Goal: Task Accomplishment & Management: Complete application form

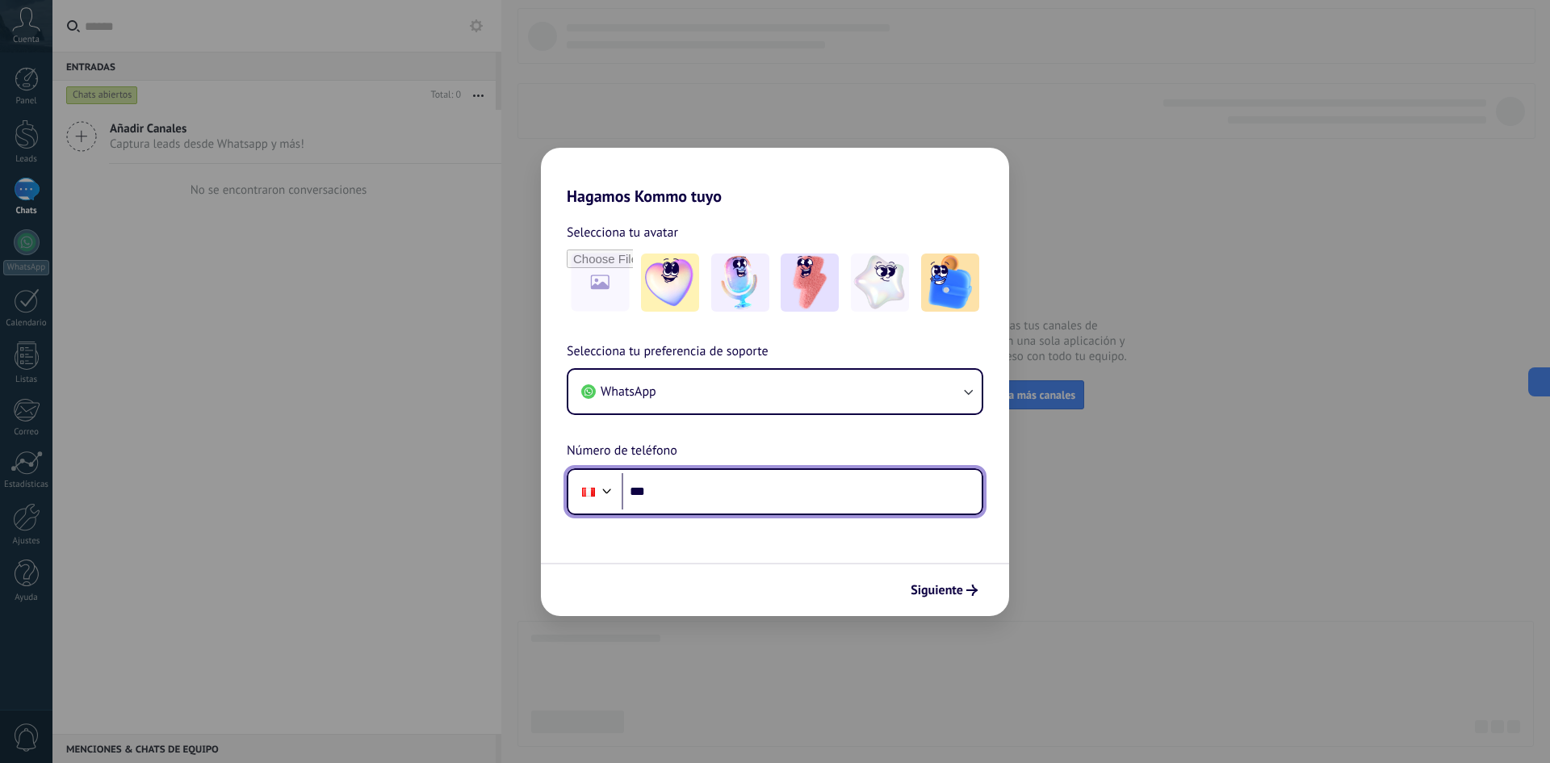
click at [663, 498] on input "***" at bounding box center [802, 491] width 360 height 37
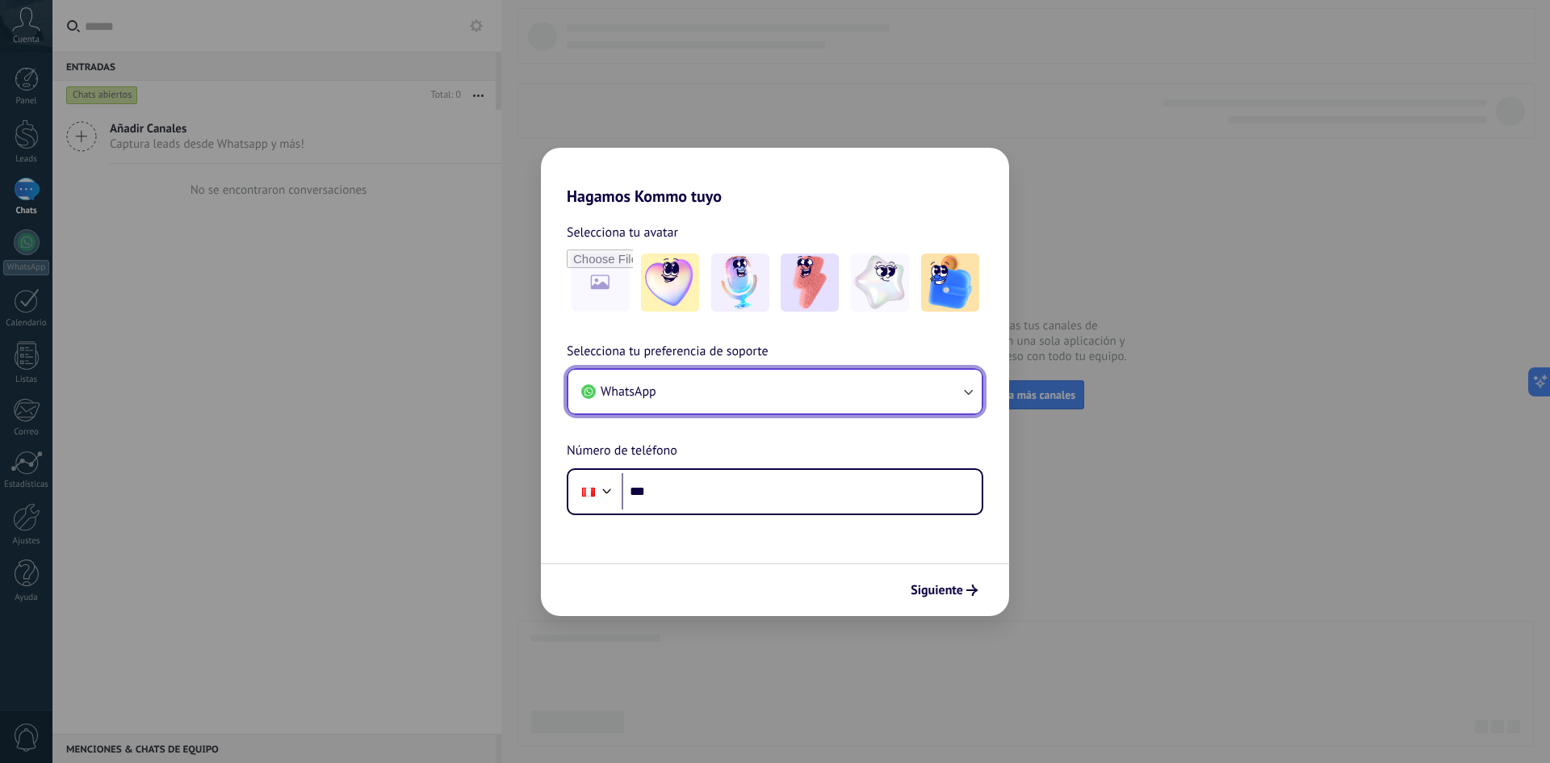
click at [748, 383] on button "WhatsApp" at bounding box center [774, 392] width 413 height 44
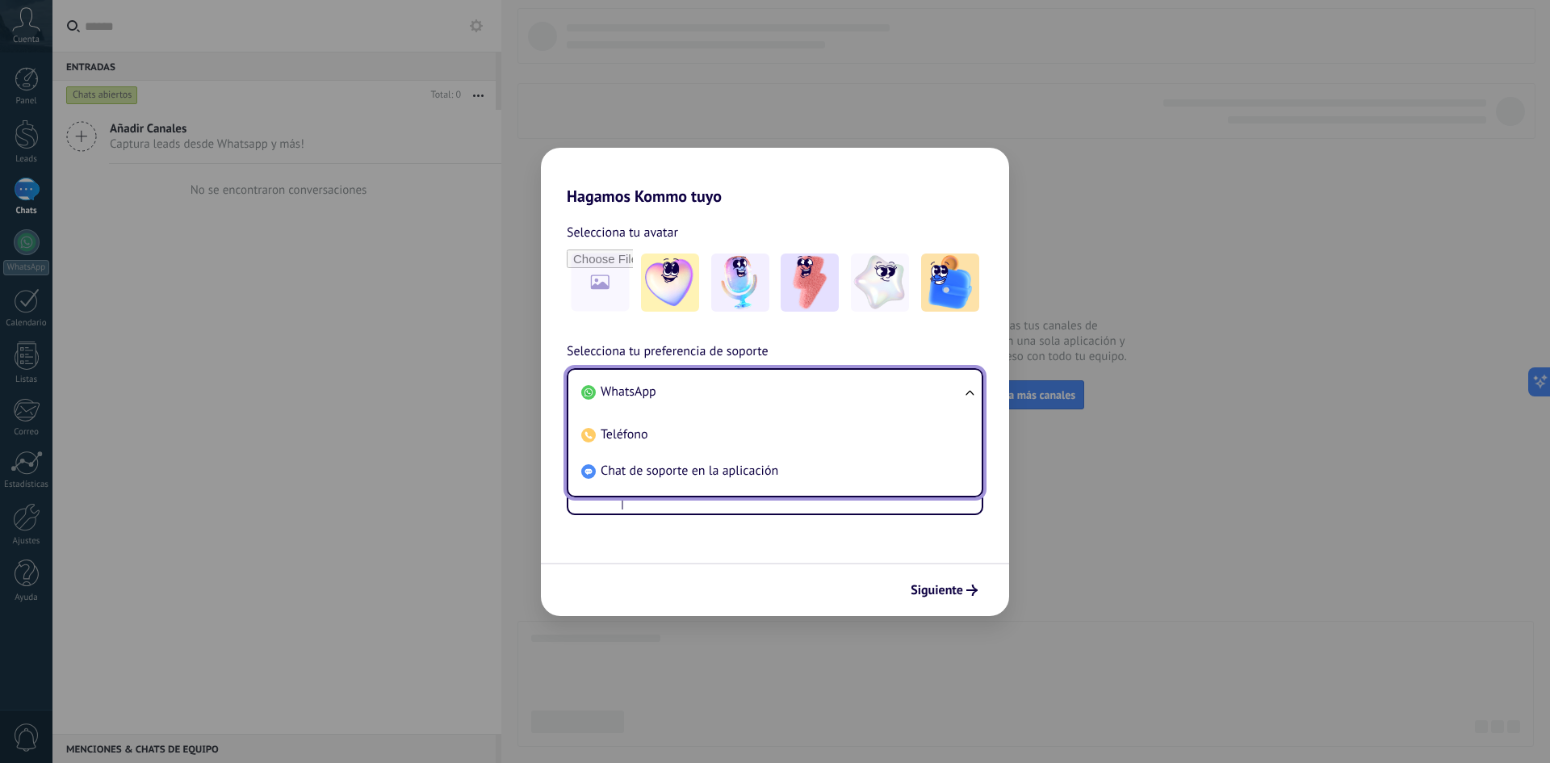
click at [765, 384] on li "WhatsApp" at bounding box center [772, 392] width 394 height 36
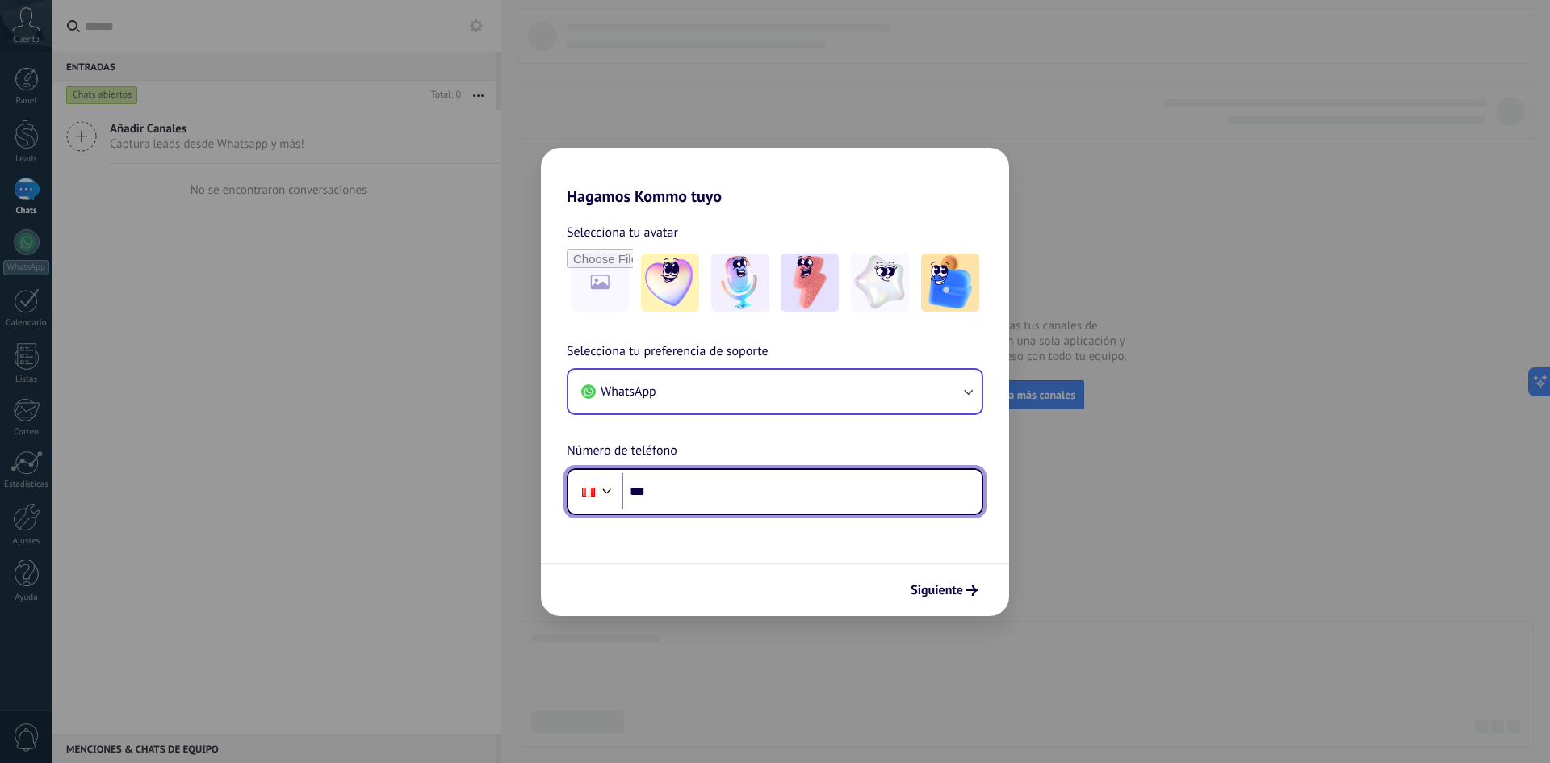
click at [677, 495] on input "***" at bounding box center [802, 491] width 360 height 37
type input "**********"
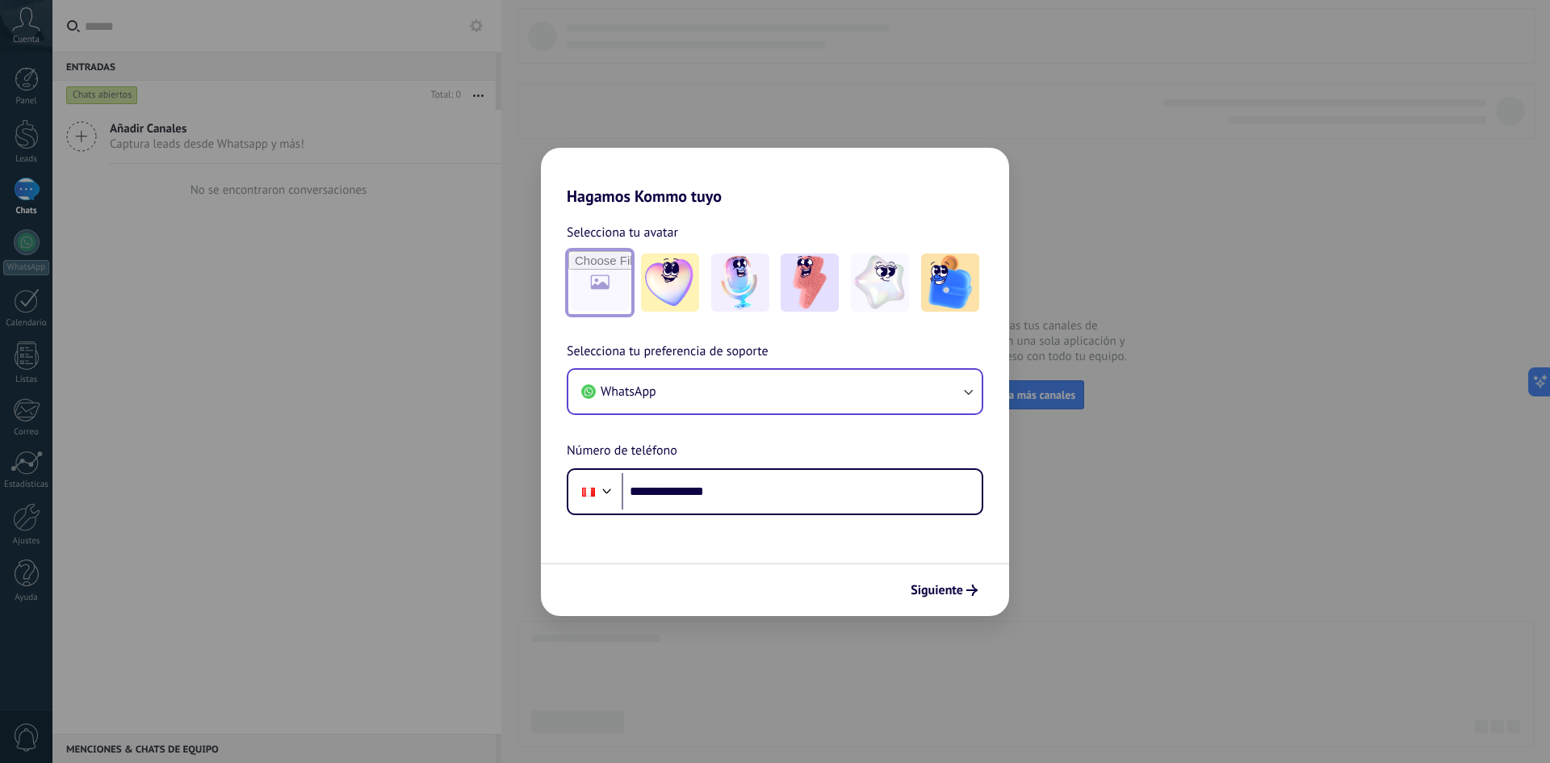
click at [614, 291] on input "file" at bounding box center [599, 282] width 63 height 63
type input "**********"
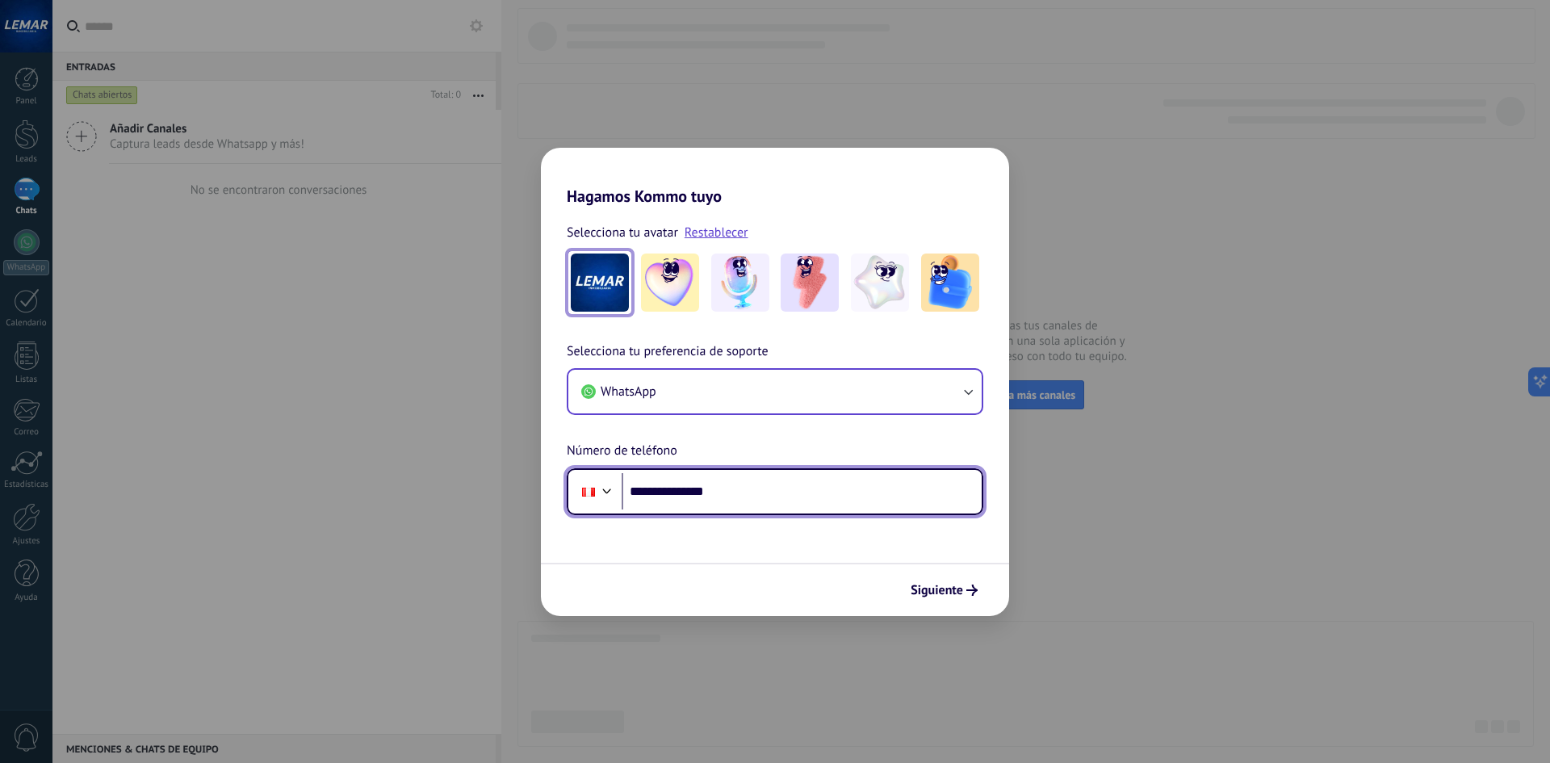
click at [745, 488] on input "**********" at bounding box center [802, 491] width 360 height 37
click at [958, 593] on span "Siguiente" at bounding box center [937, 590] width 52 height 11
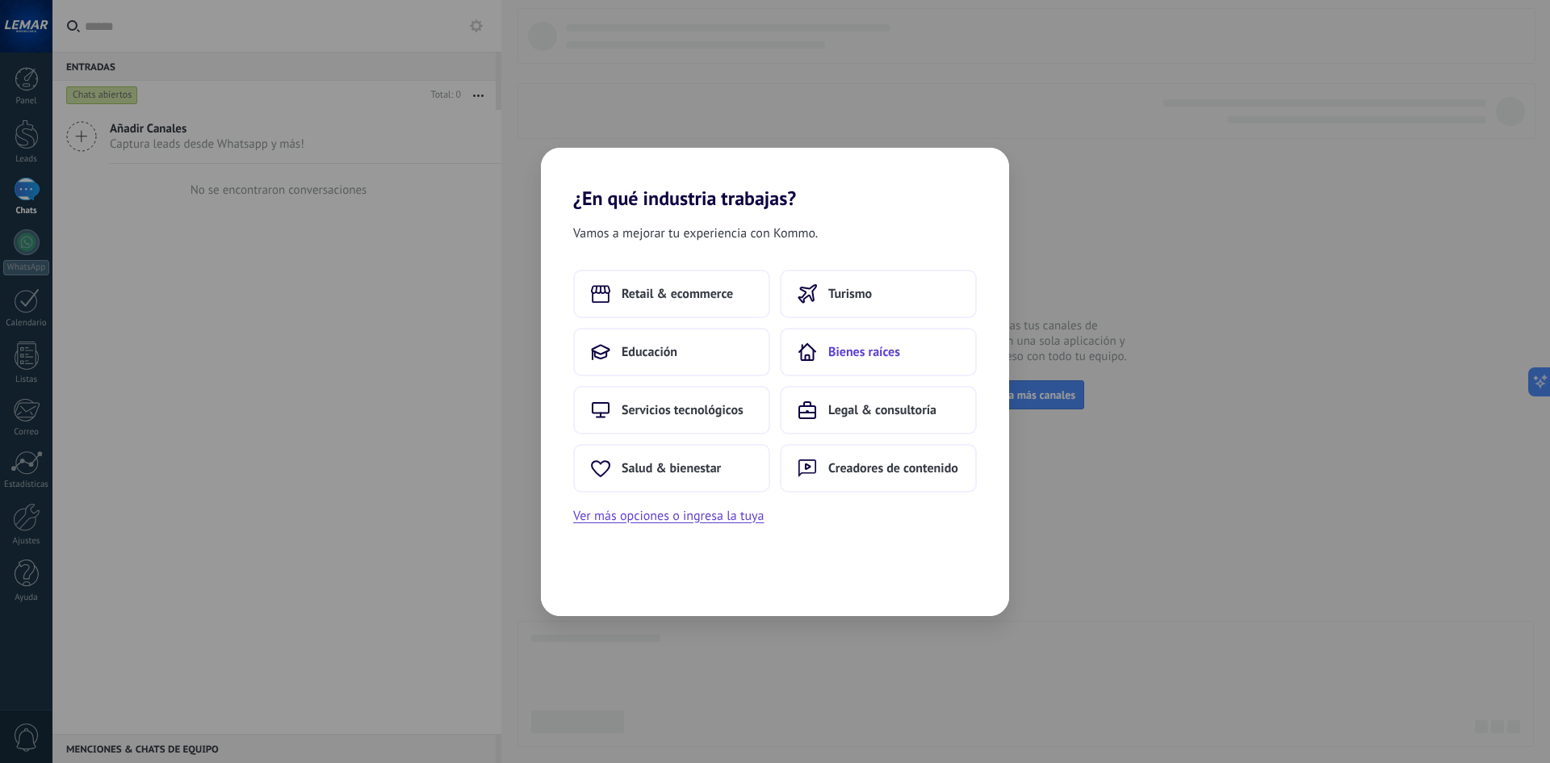
click at [884, 338] on button "Bienes raíces" at bounding box center [878, 352] width 197 height 48
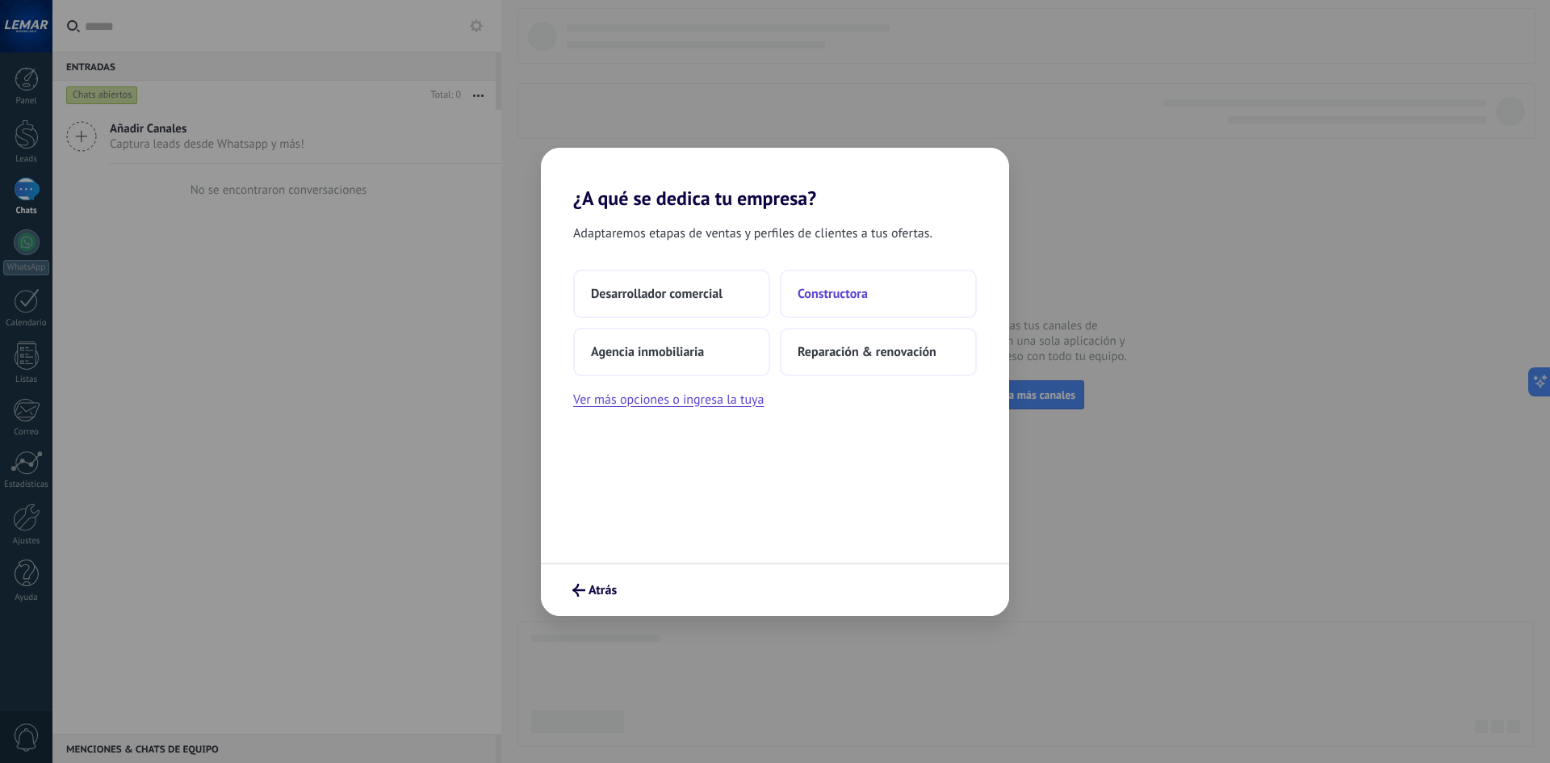
click at [826, 297] on span "Constructora" at bounding box center [833, 294] width 70 height 16
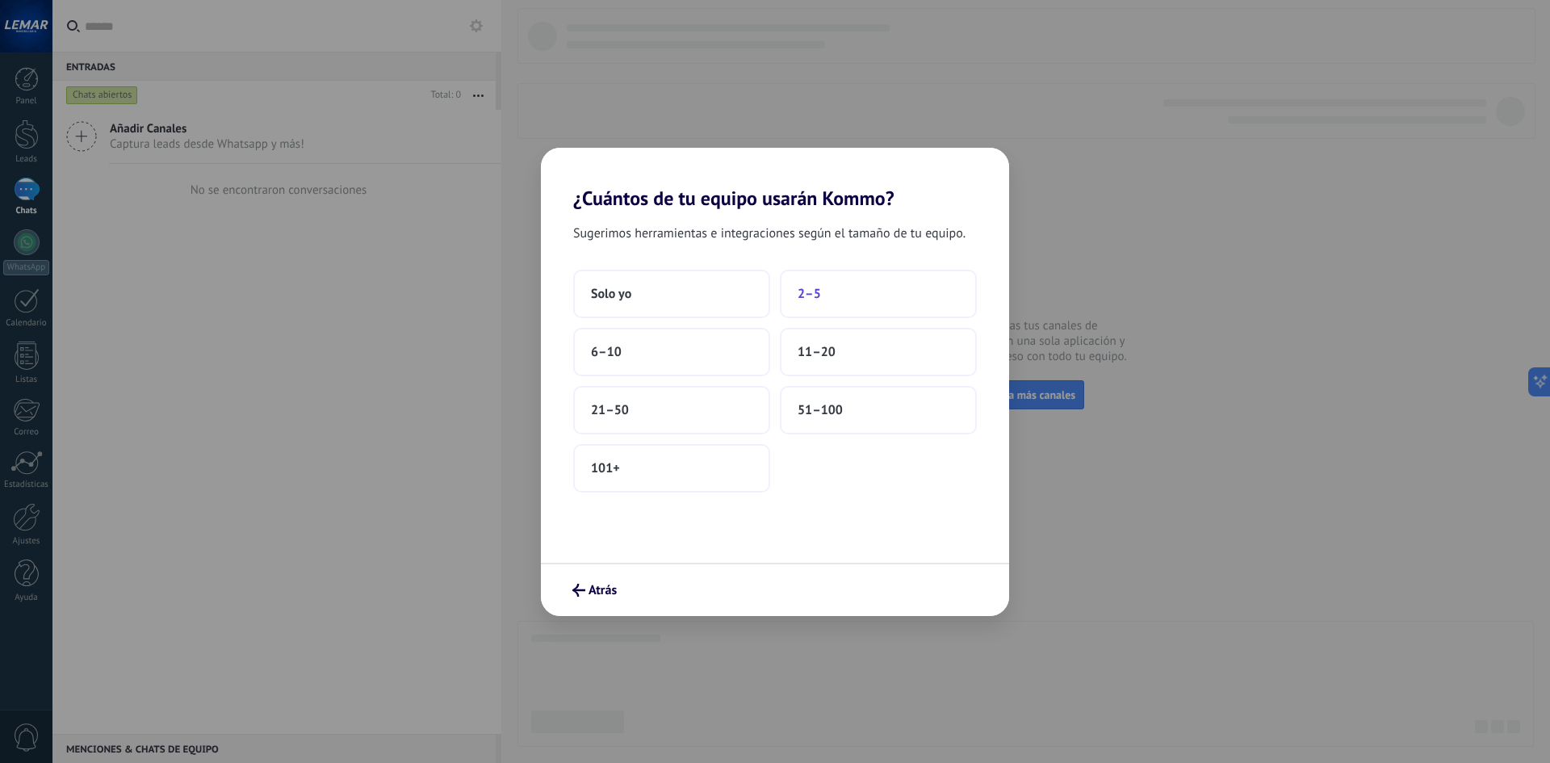
click at [839, 299] on button "2–5" at bounding box center [878, 294] width 197 height 48
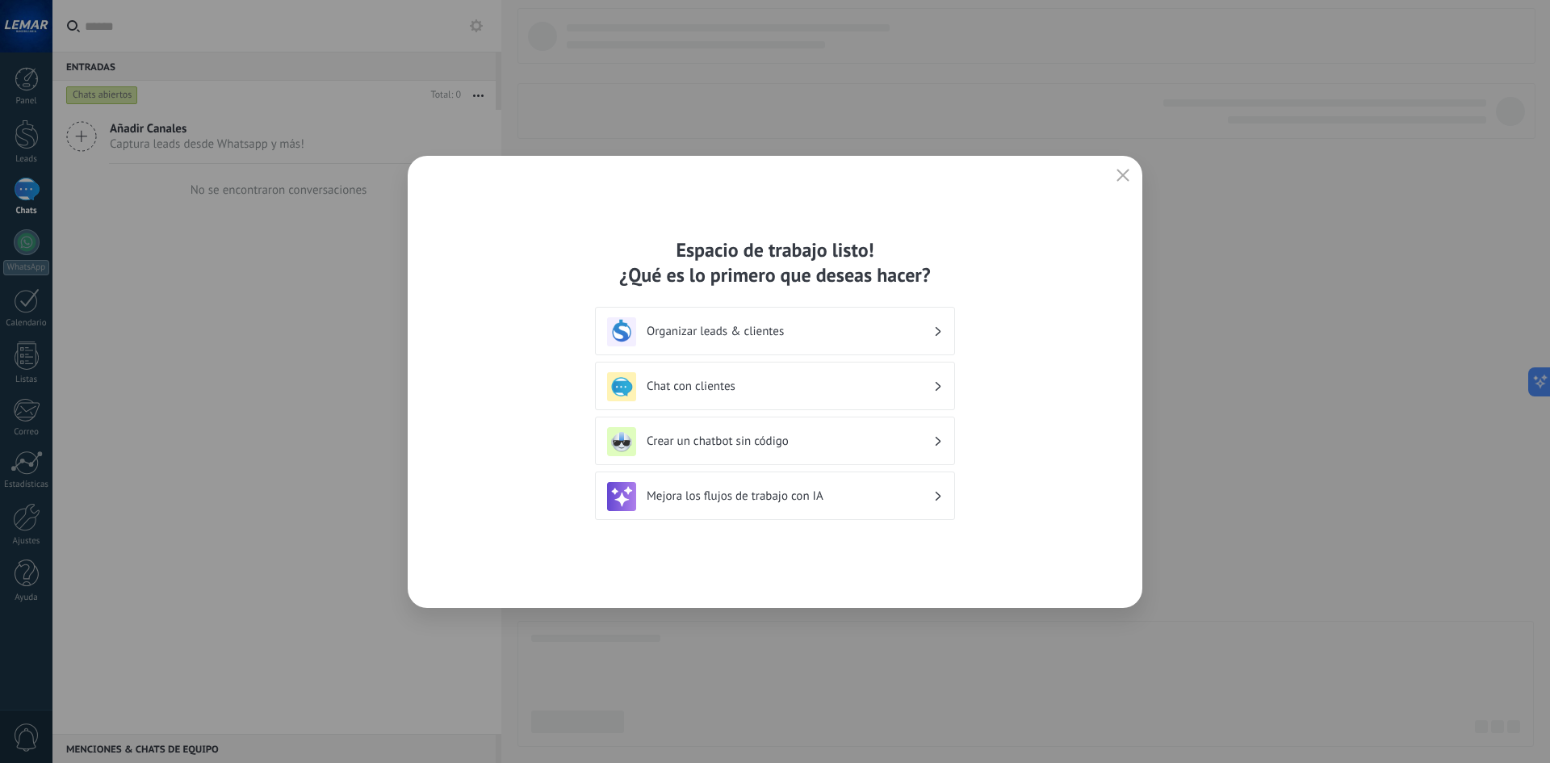
click at [1118, 164] on div "Espacio de trabajo listo! ¿Qué es lo primero que deseas hacer? Organizar leads …" at bounding box center [775, 382] width 735 height 452
click at [1121, 172] on icon "button" at bounding box center [1123, 175] width 13 height 13
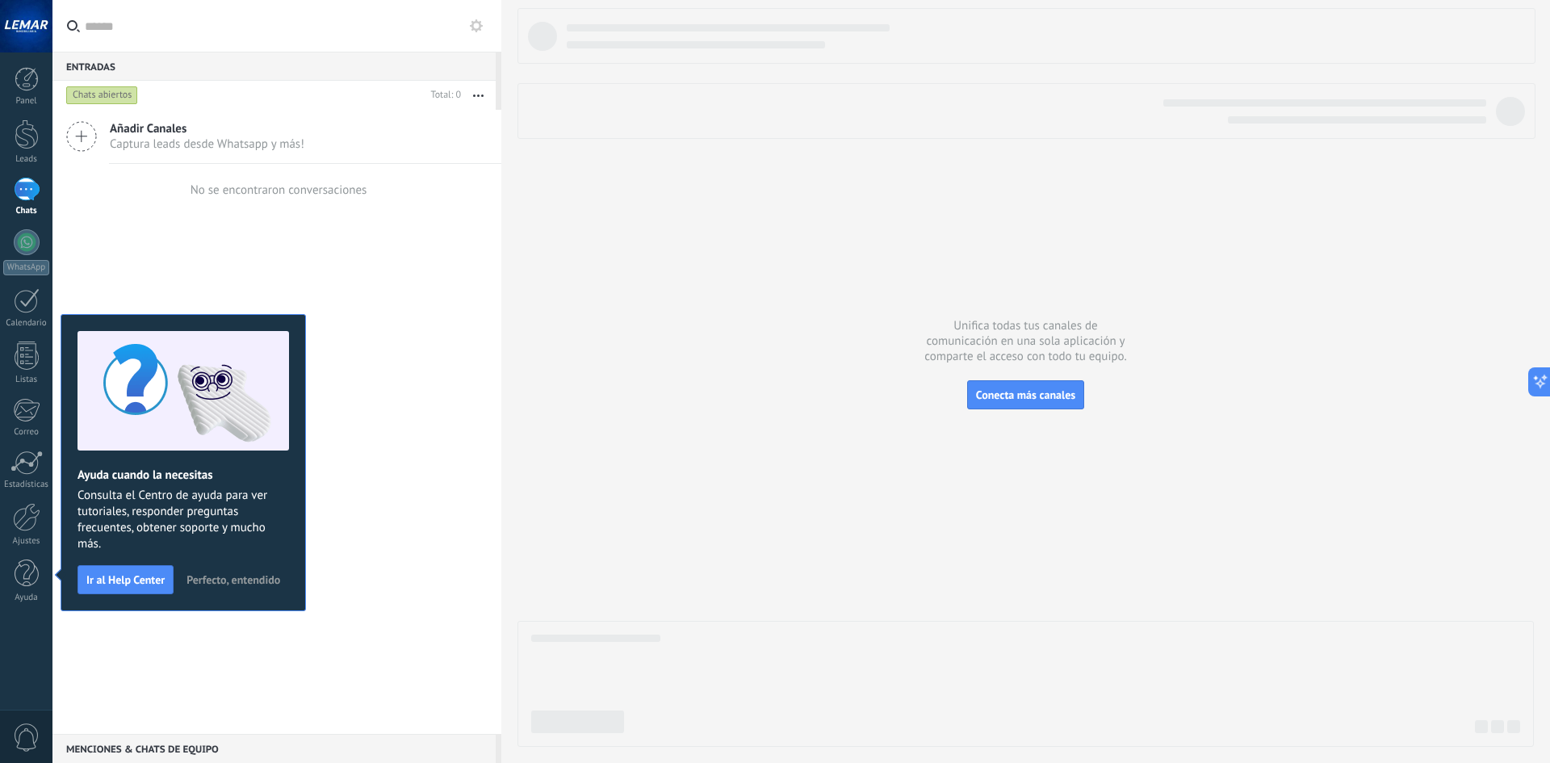
click at [142, 247] on div "Añadir Canales Captura leads desde Whatsapp y más! No se encontraron conversaci…" at bounding box center [276, 422] width 449 height 624
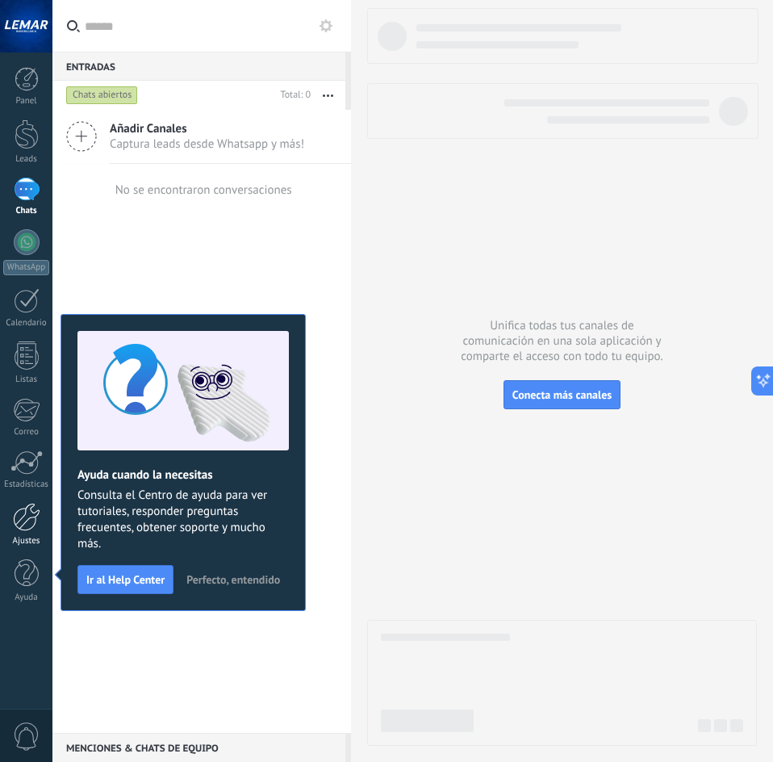
click at [31, 514] on div at bounding box center [26, 517] width 27 height 28
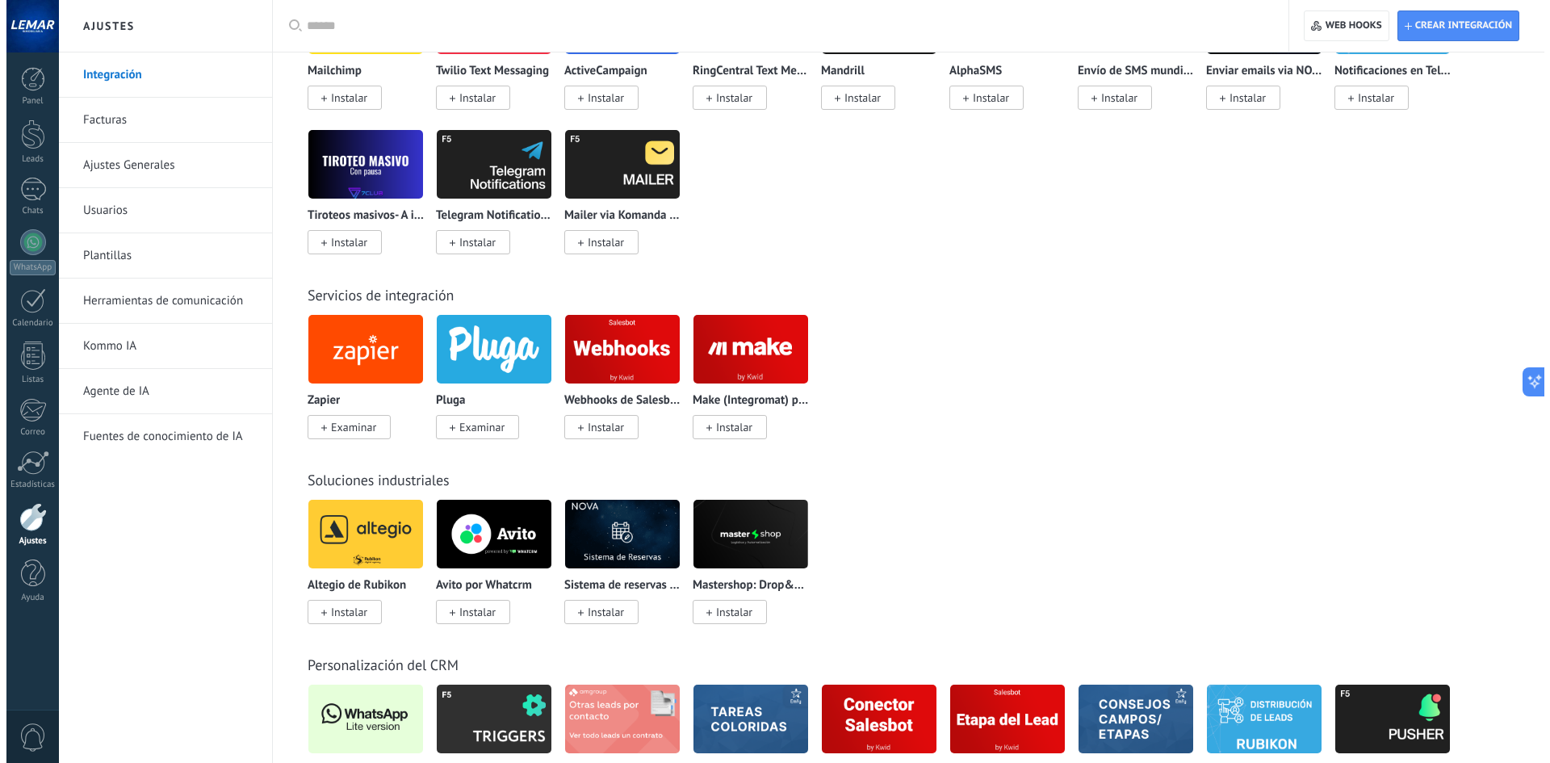
scroll to position [2745, 0]
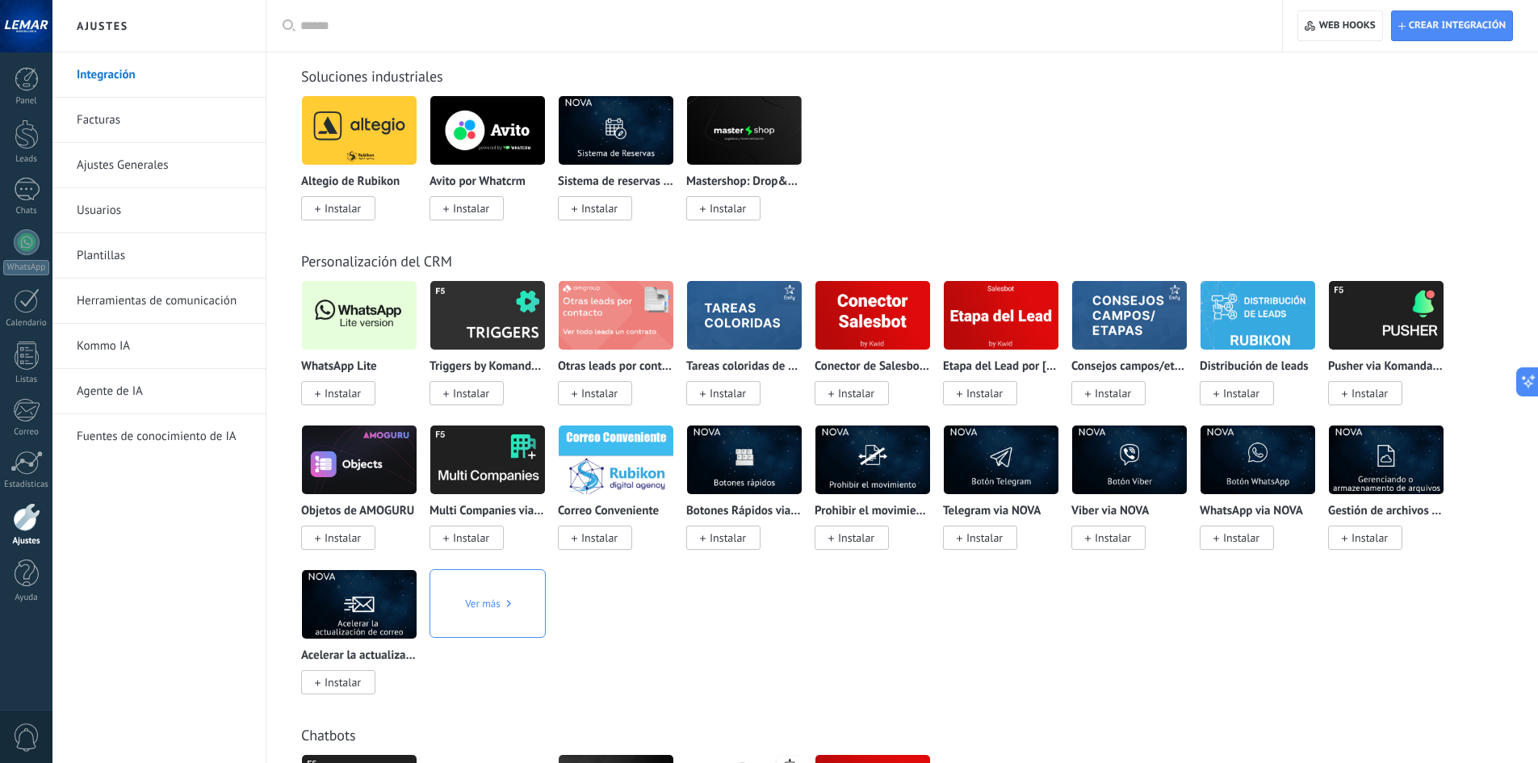
click at [337, 394] on span "Instalar" at bounding box center [343, 393] width 36 height 15
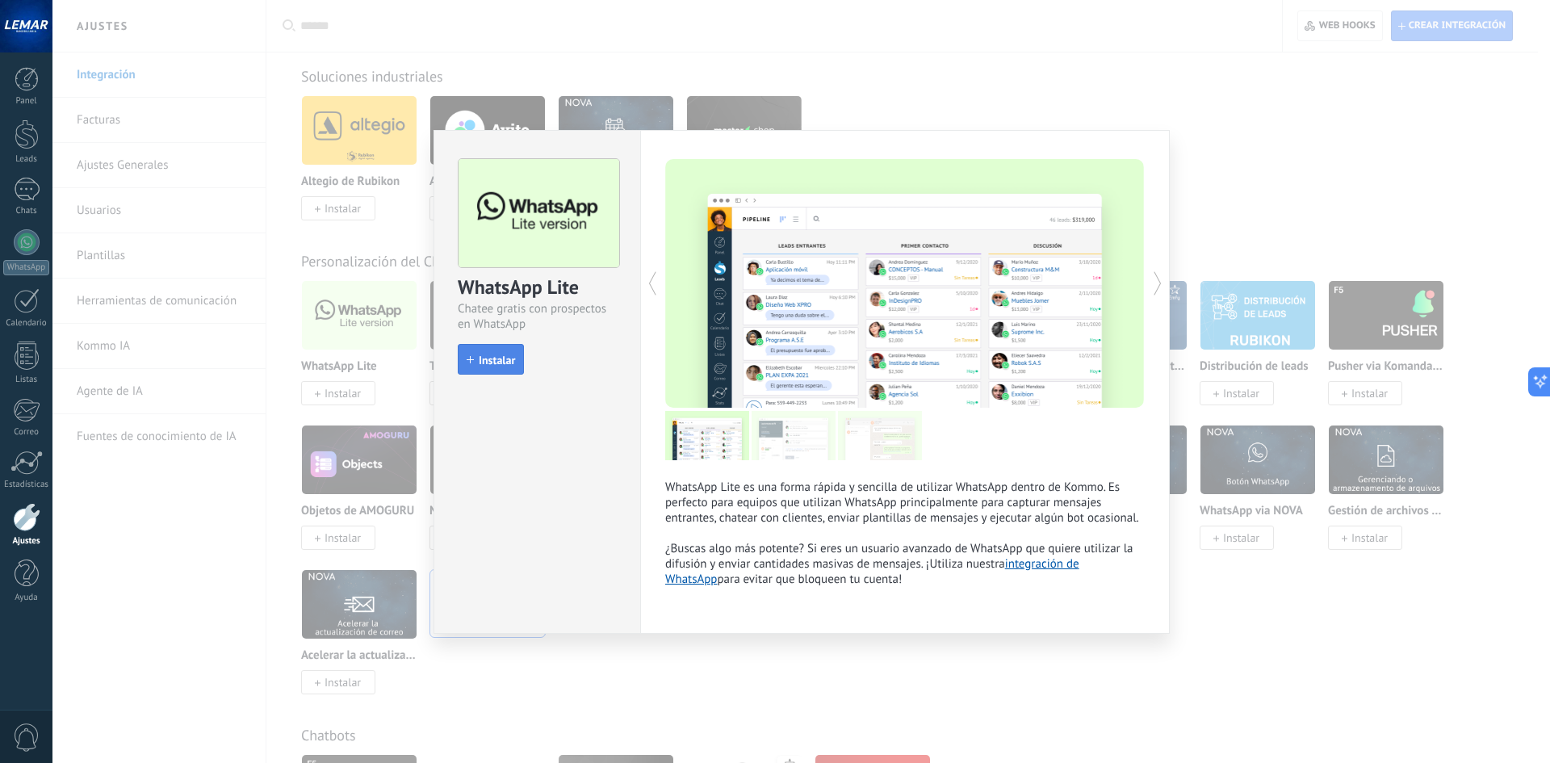
click at [501, 361] on span "Instalar" at bounding box center [497, 359] width 36 height 11
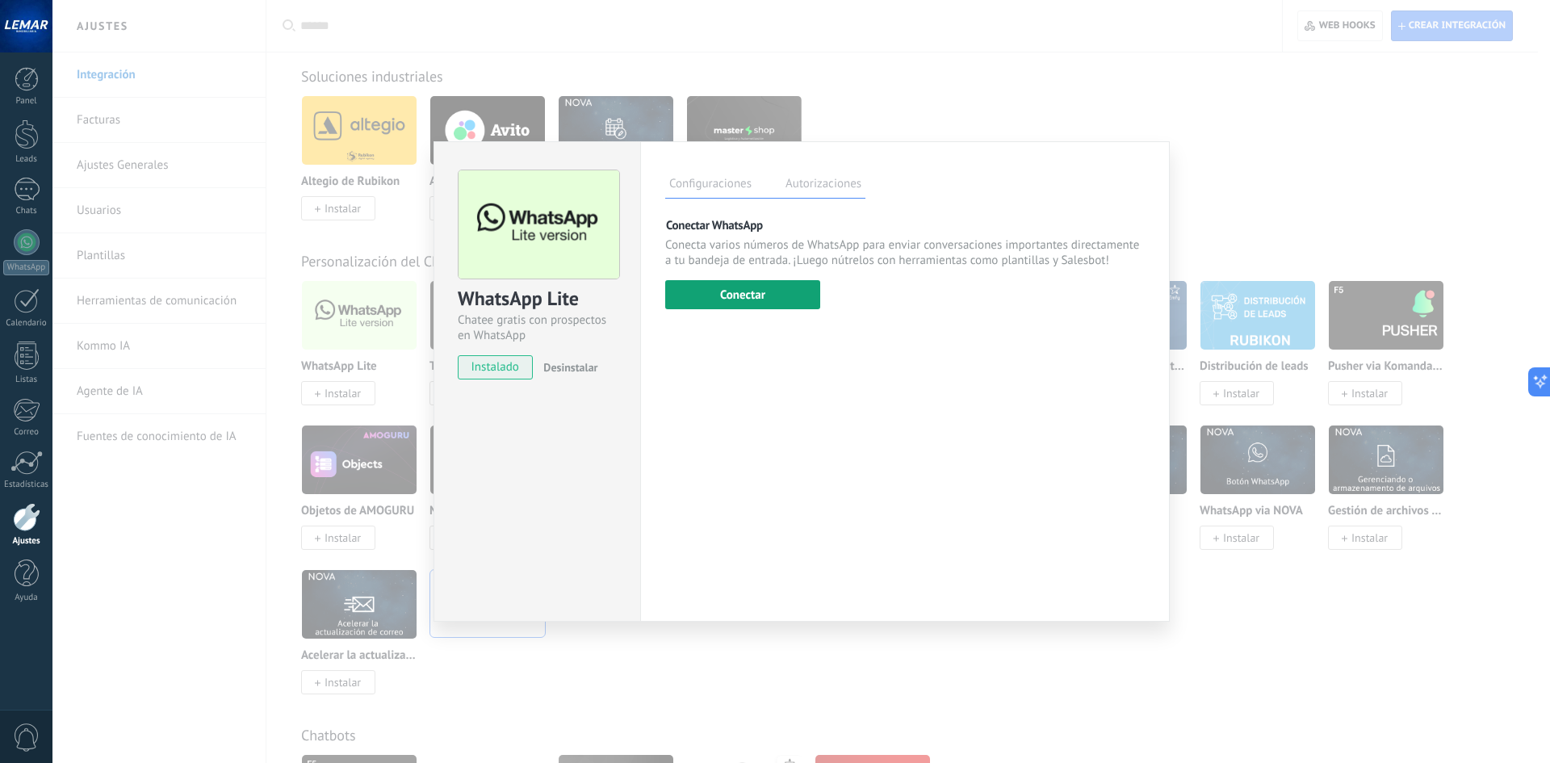
click at [761, 304] on button "Conectar" at bounding box center [742, 294] width 155 height 29
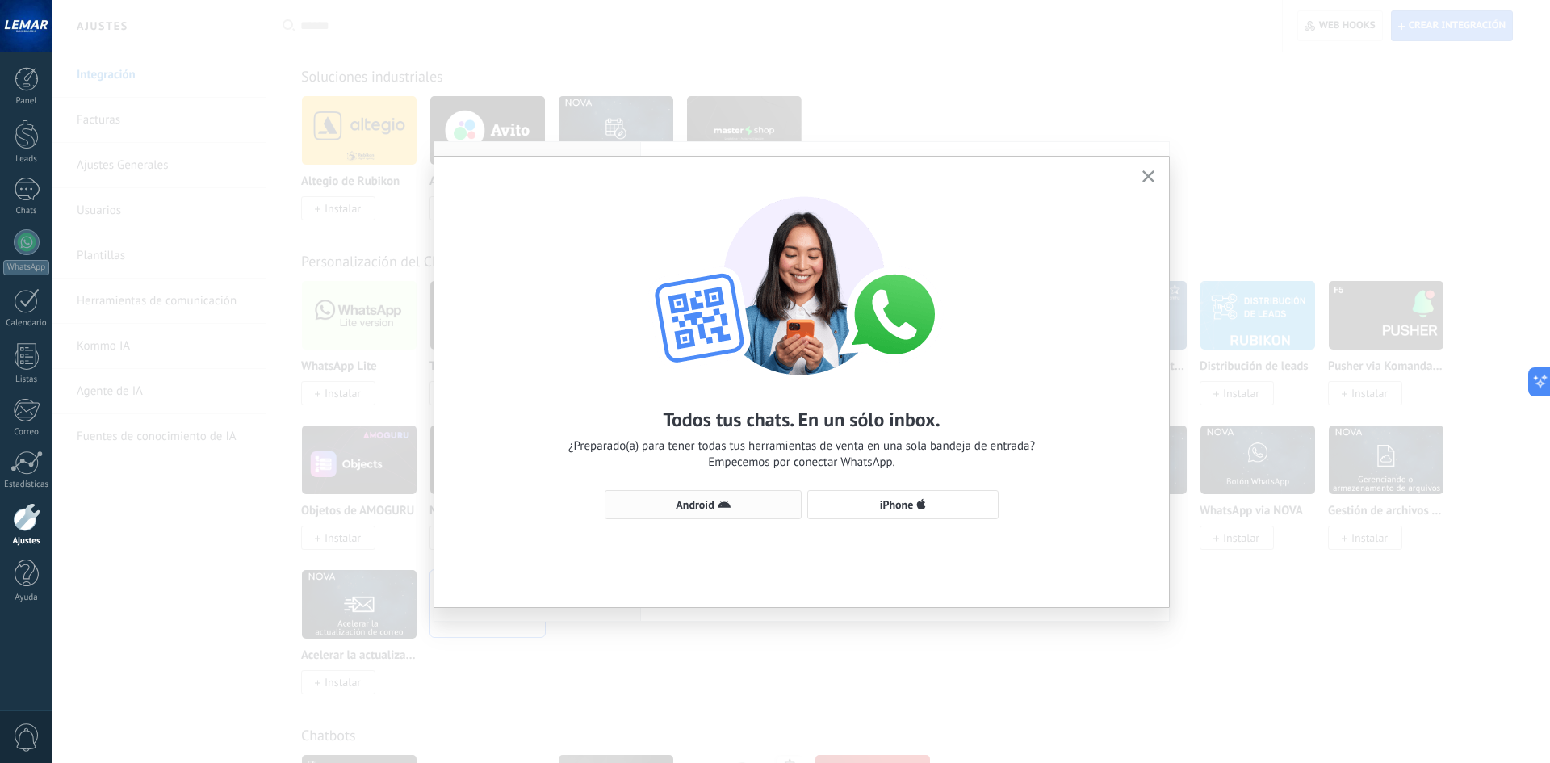
click at [704, 509] on span "Android" at bounding box center [695, 504] width 38 height 11
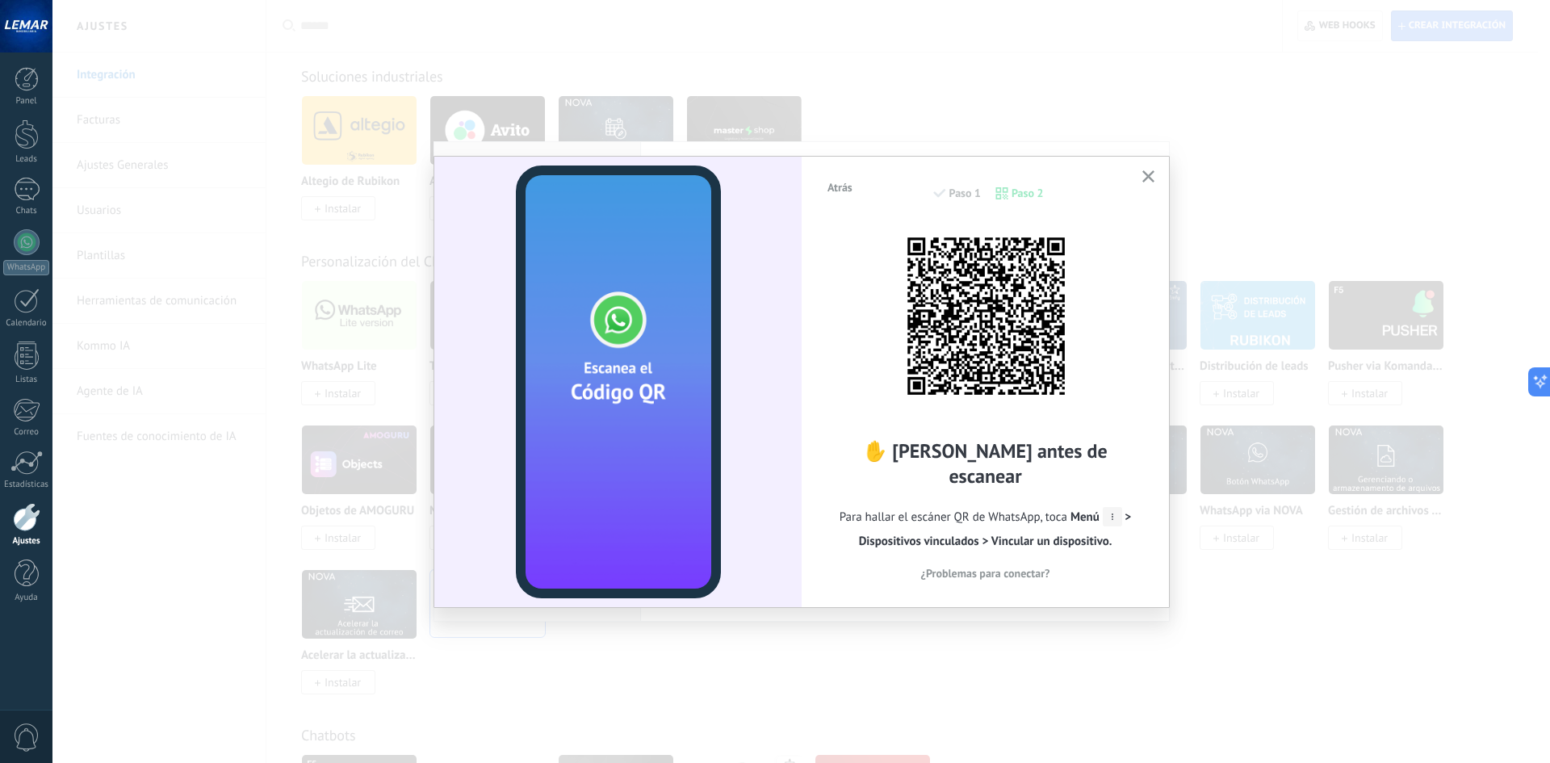
click at [1003, 266] on img at bounding box center [986, 316] width 178 height 178
click at [897, 302] on img at bounding box center [986, 316] width 178 height 178
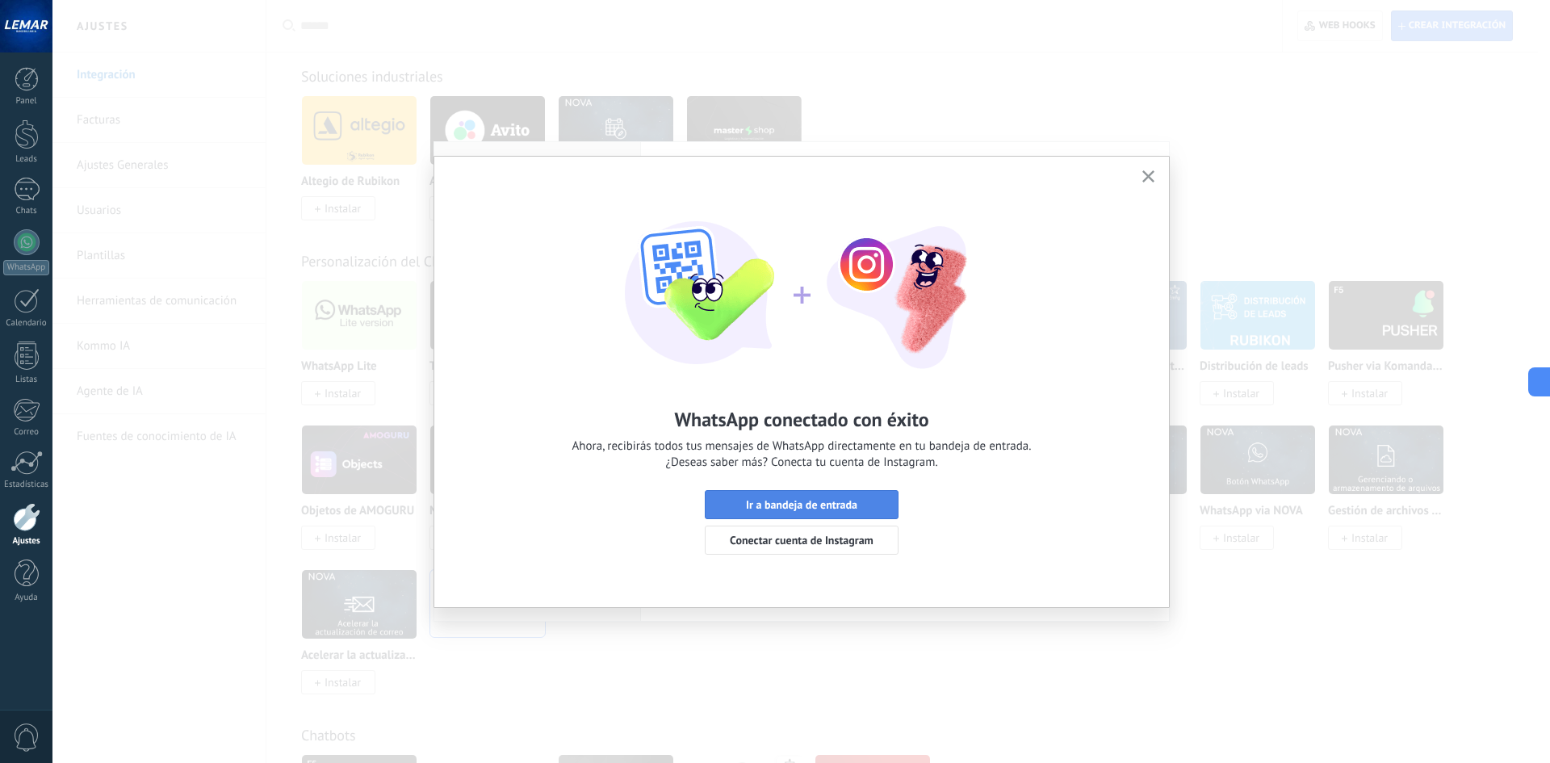
click at [830, 501] on span "Ir a bandeja de entrada" at bounding box center [801, 504] width 111 height 11
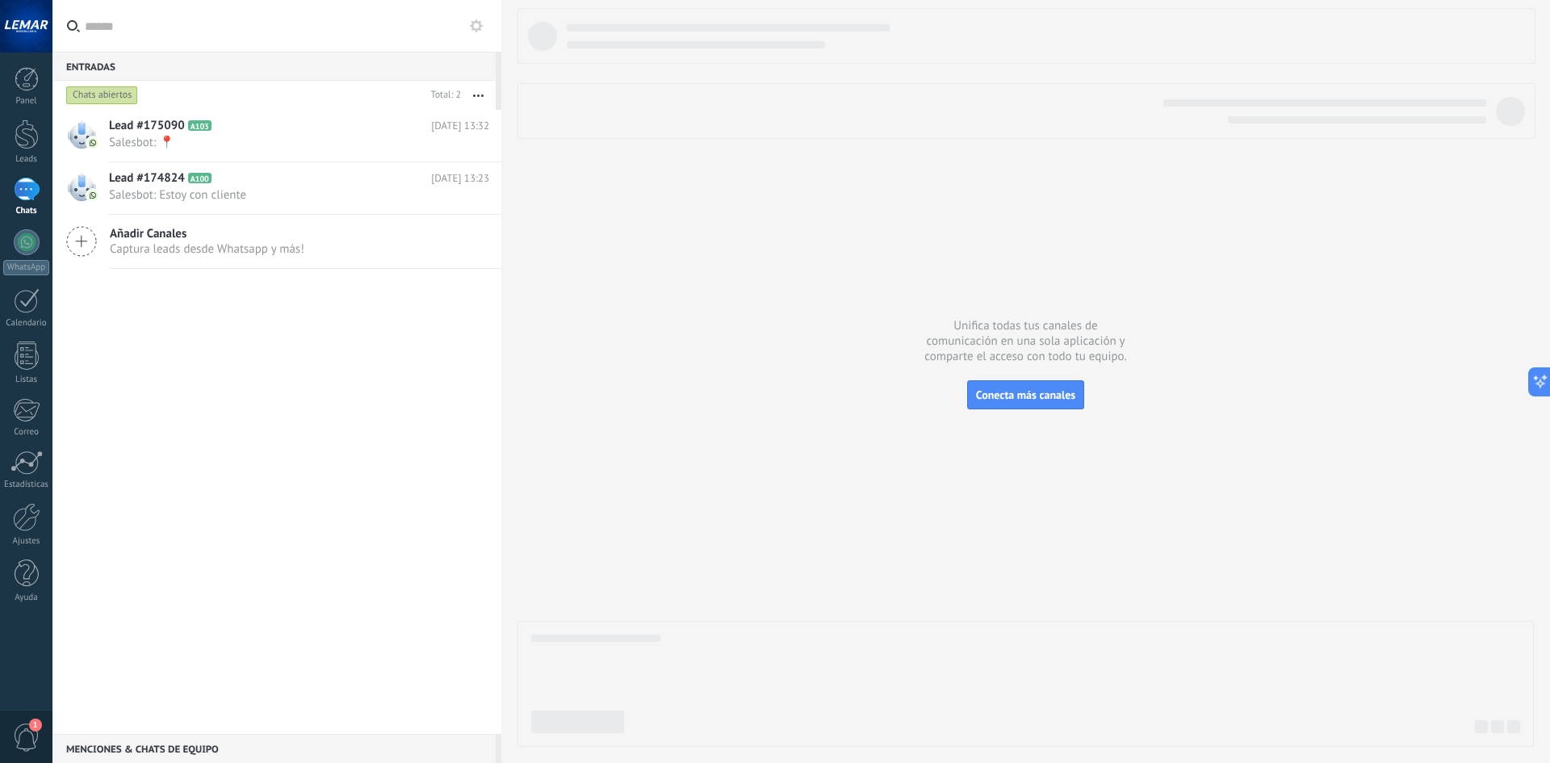
click at [694, 544] on div at bounding box center [1026, 377] width 1016 height 739
click at [396, 382] on div "Lead #175090 A103 [DATE] 13:32 Salesbot: 📍 Lead #174824 A100" at bounding box center [276, 422] width 449 height 624
click at [288, 191] on span "Salesbot: Estoy con cliente" at bounding box center [284, 194] width 350 height 15
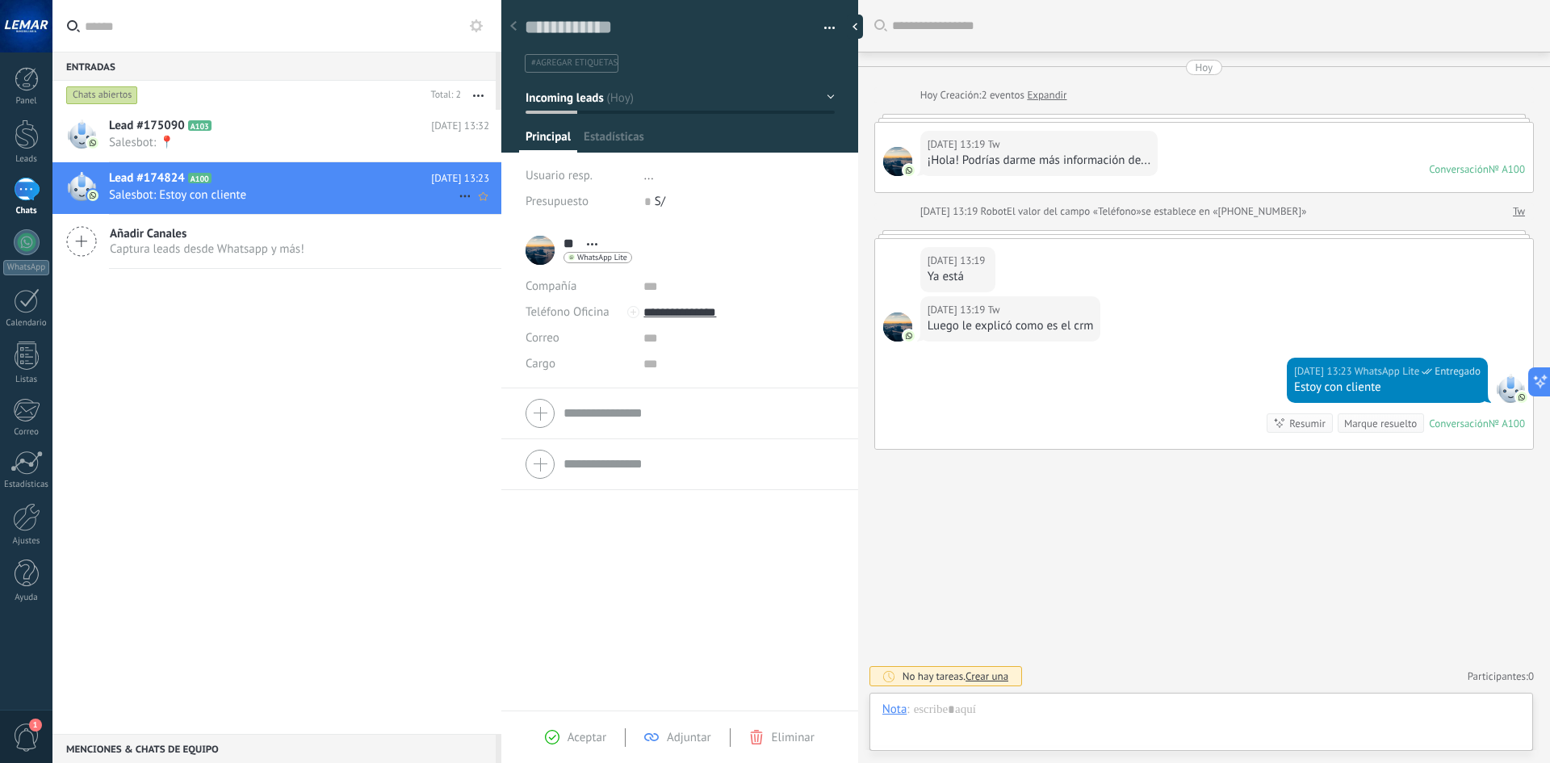
scroll to position [24, 0]
click at [265, 144] on span "Salesbot: 📍" at bounding box center [284, 142] width 350 height 15
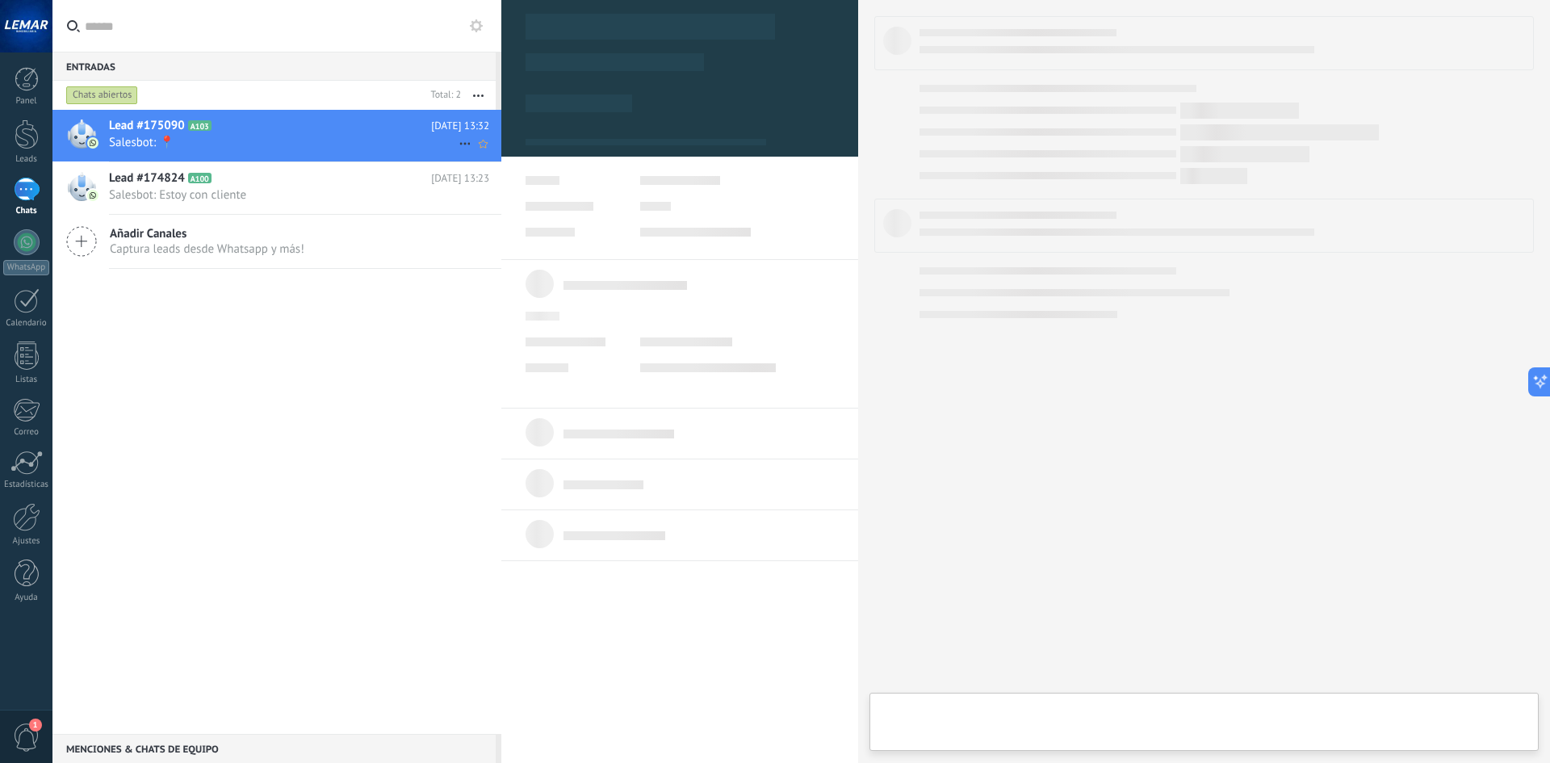
type textarea "**********"
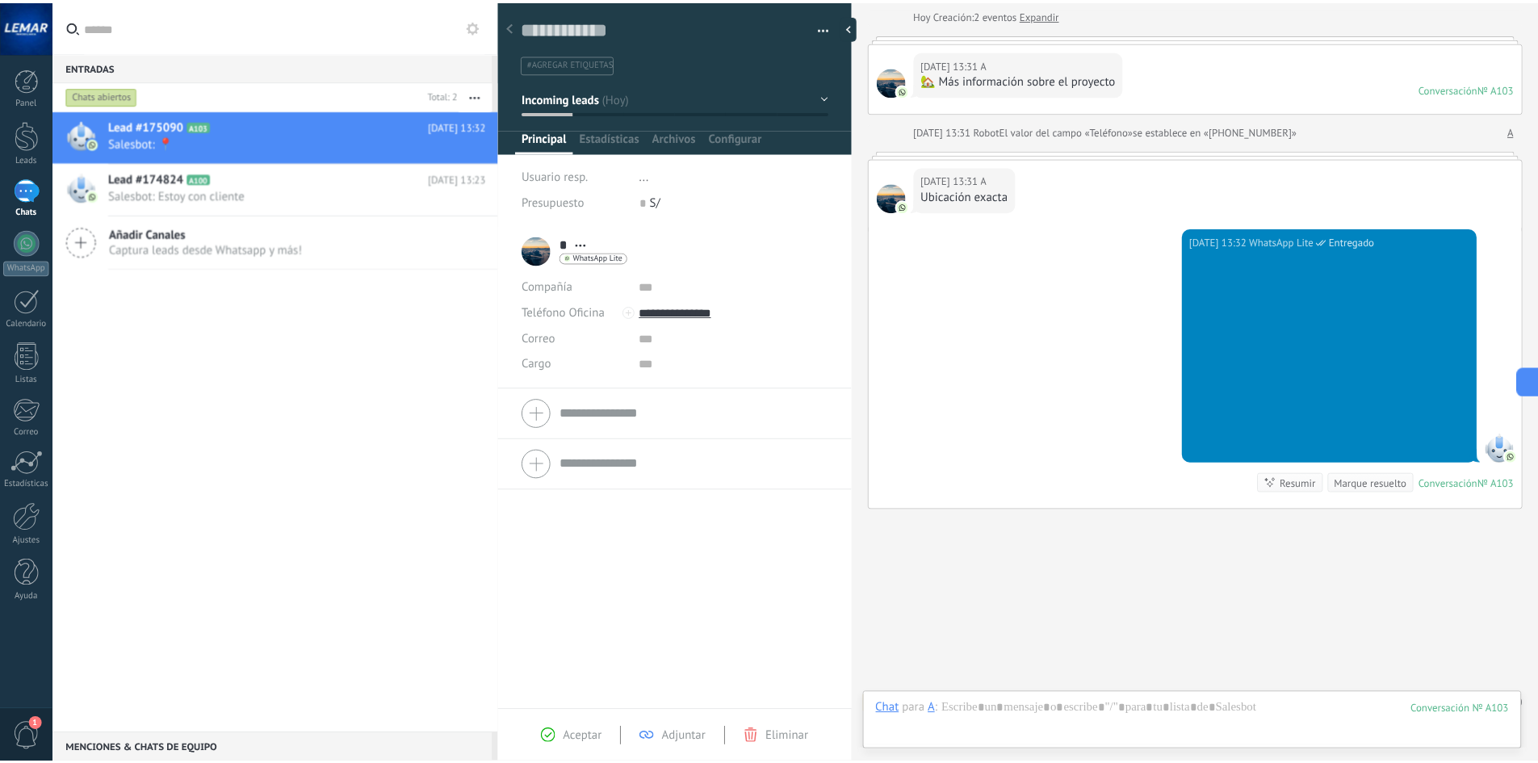
scroll to position [108, 0]
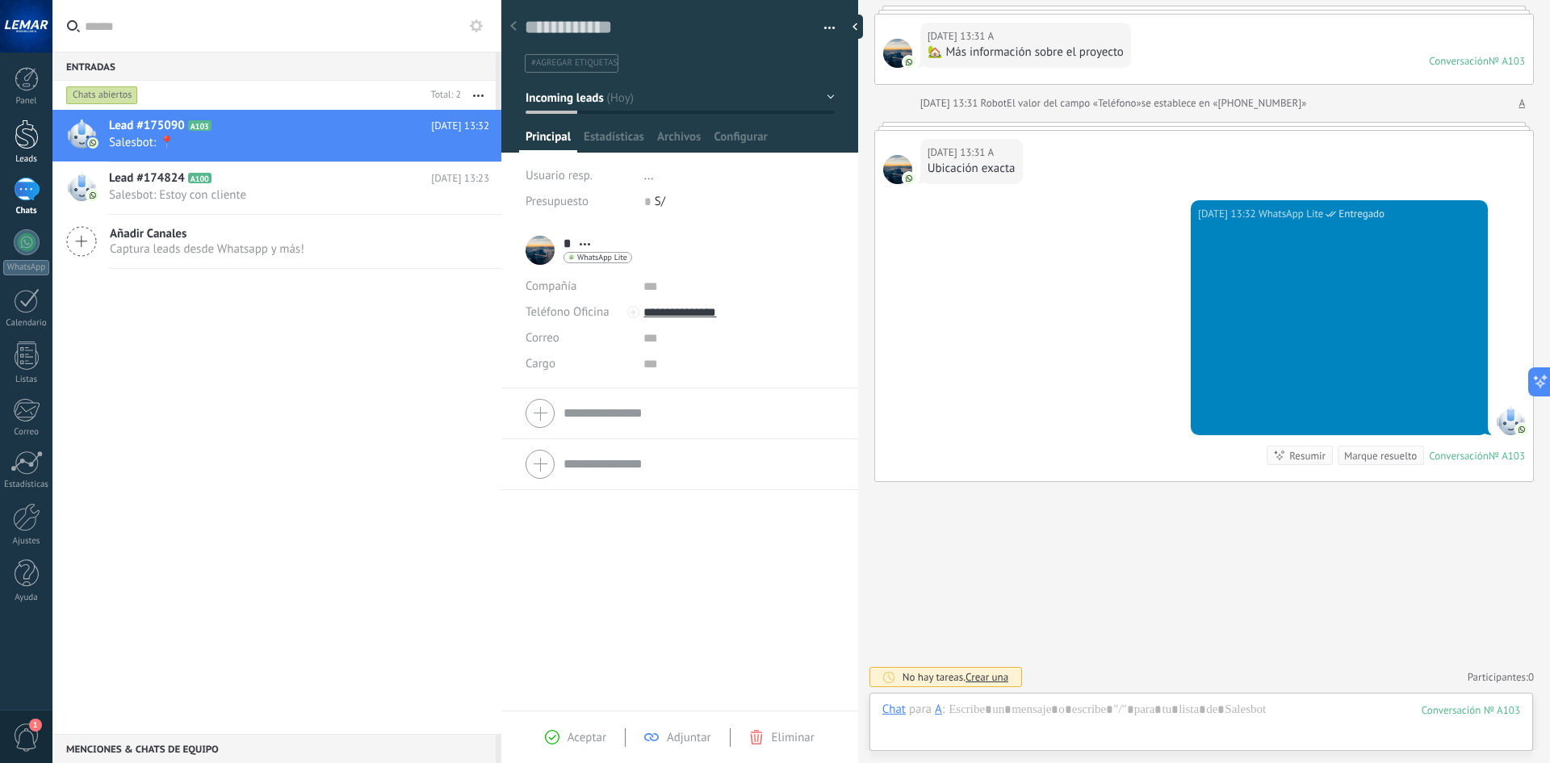
click at [27, 137] on div at bounding box center [27, 134] width 24 height 30
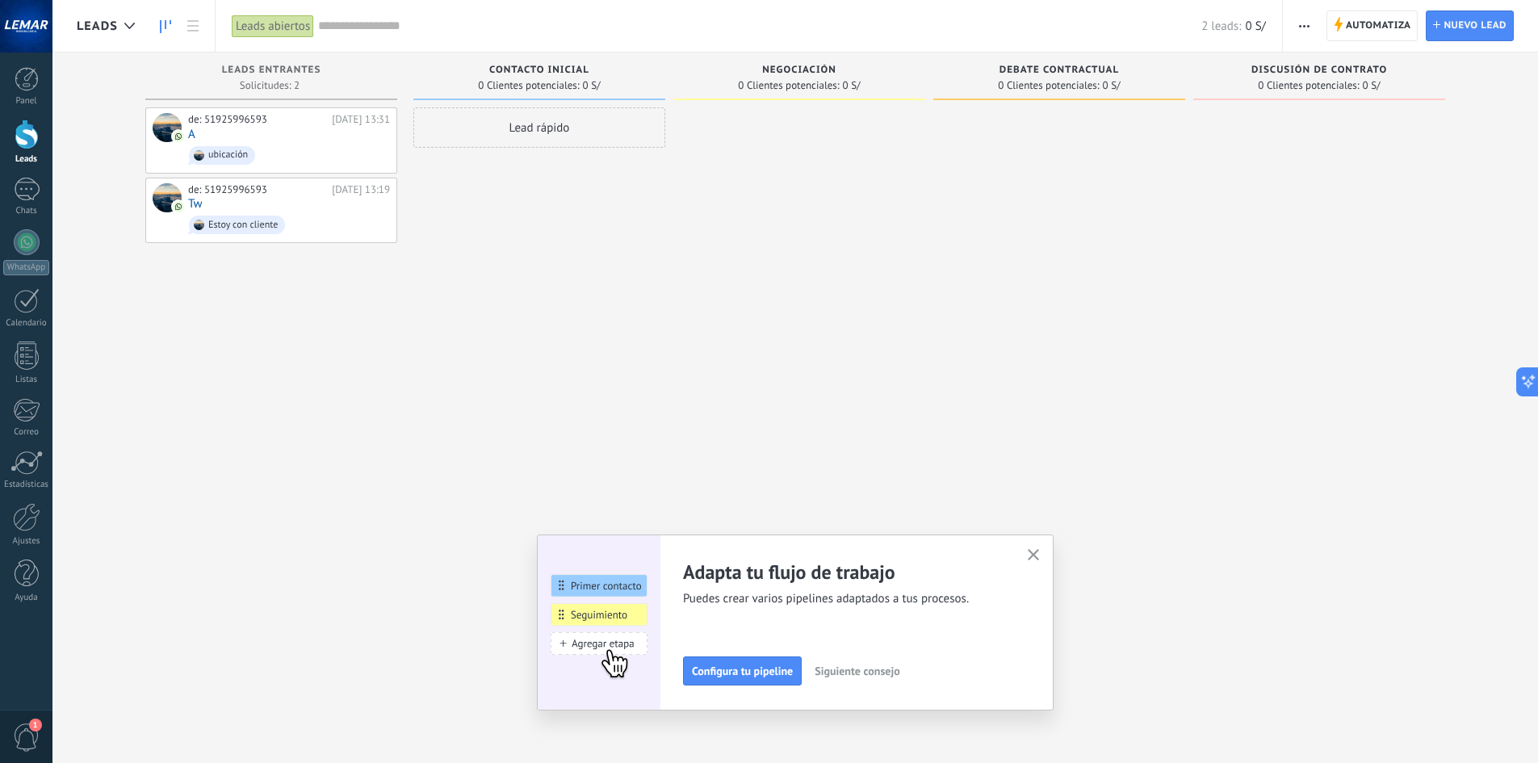
click at [1039, 559] on icon "button" at bounding box center [1034, 555] width 12 height 12
